Goal: Check status: Check status

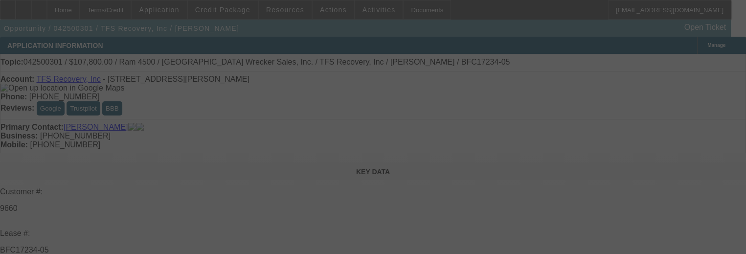
select select "0"
select select "6"
select select "0"
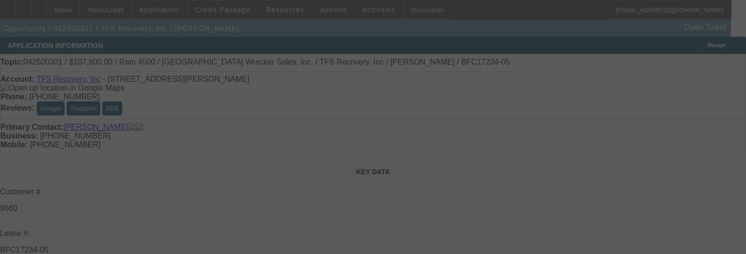
select select "0"
select select "3"
select select "0"
select select "6"
select select "0"
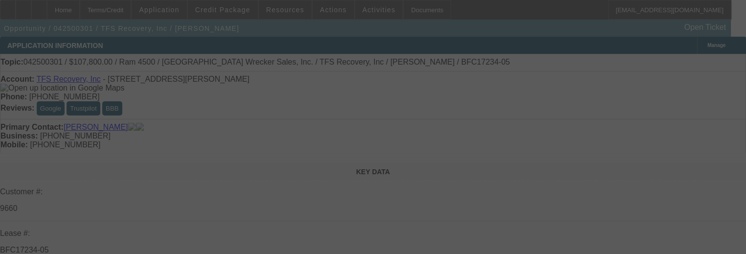
select select "0"
select select "3"
select select "0"
select select "6"
select select "0"
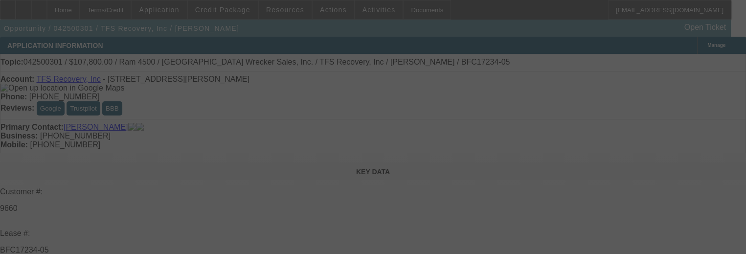
select select "2"
select select "0"
select select "6"
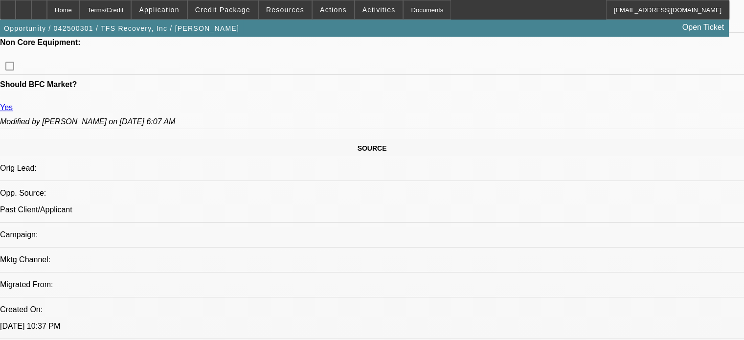
scroll to position [587, 0]
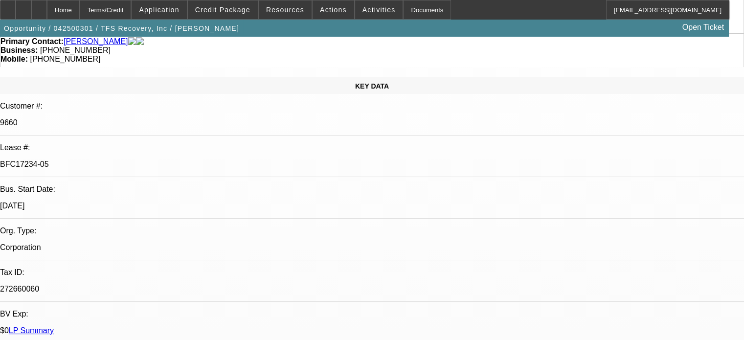
scroll to position [102, 0]
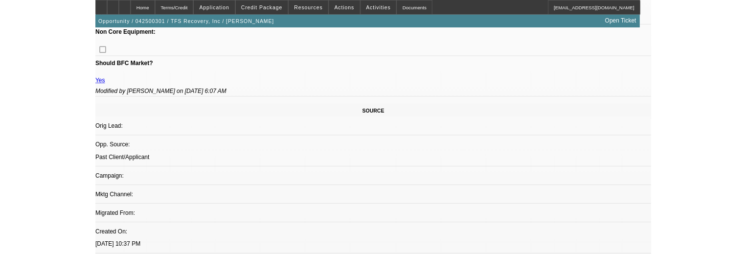
scroll to position [543, 0]
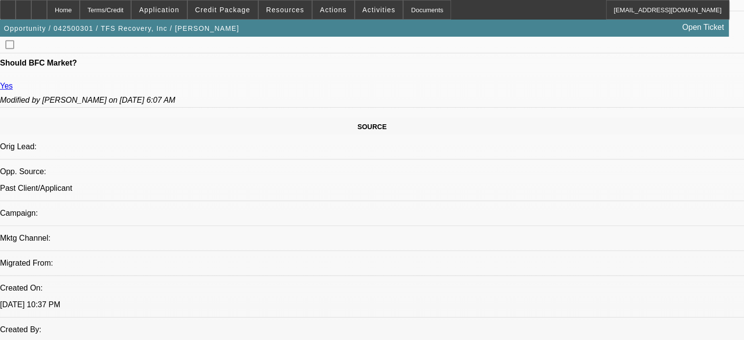
drag, startPoint x: 329, startPoint y: 189, endPoint x: 384, endPoint y: 213, distance: 60.0
drag, startPoint x: 376, startPoint y: 207, endPoint x: 336, endPoint y: 194, distance: 41.8
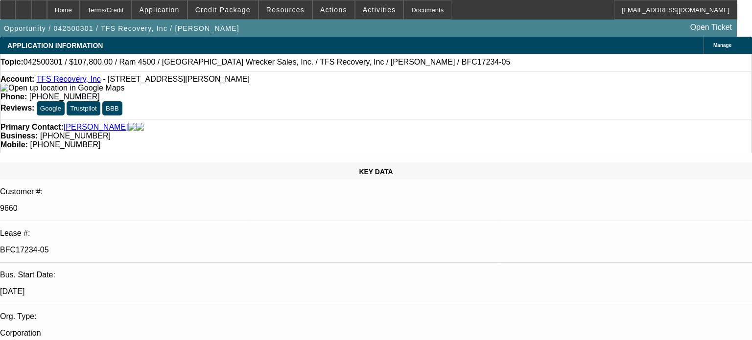
select select "0"
select select "6"
select select "0"
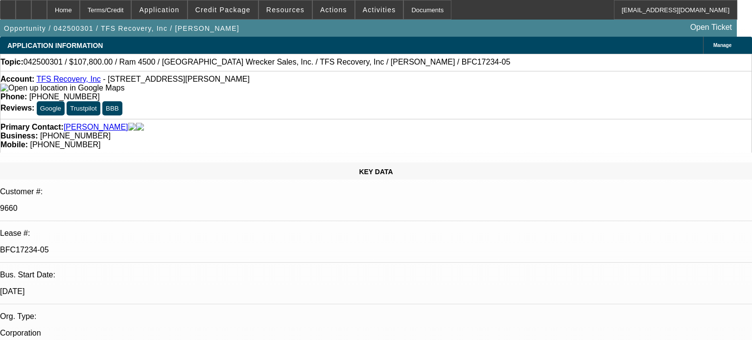
select select "0"
select select "3"
select select "0"
select select "6"
select select "0"
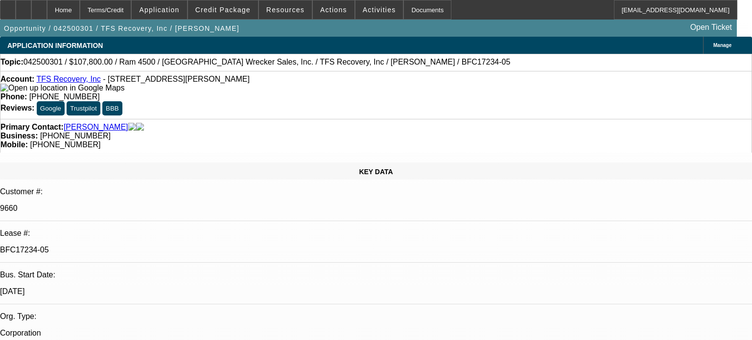
select select "0"
select select "3"
select select "0"
select select "6"
select select "0"
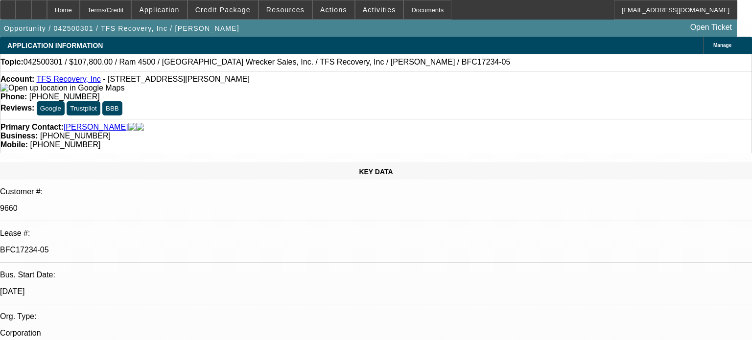
select select "2"
select select "0"
select select "6"
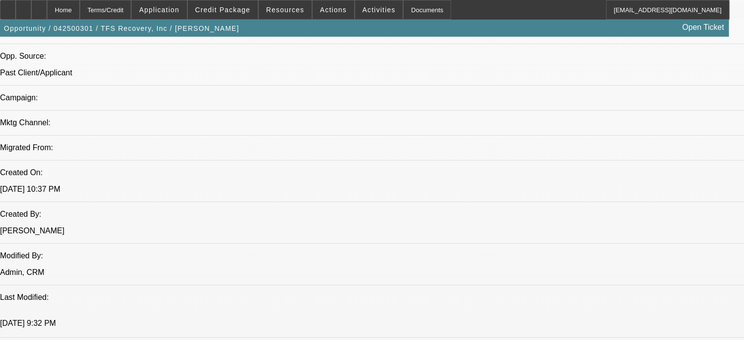
scroll to position [636, 0]
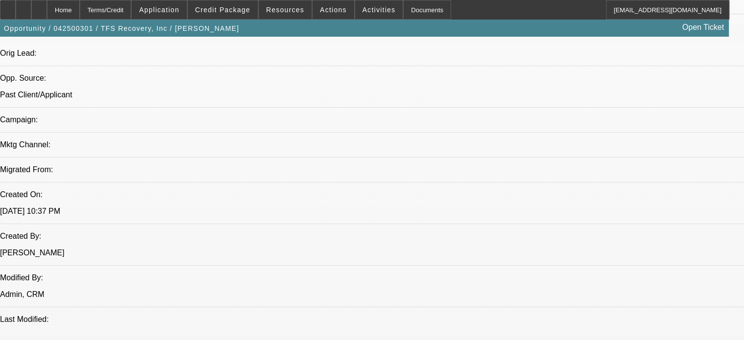
drag, startPoint x: 444, startPoint y: 227, endPoint x: 401, endPoint y: 214, distance: 45.4
